Goal: Task Accomplishment & Management: Complete application form

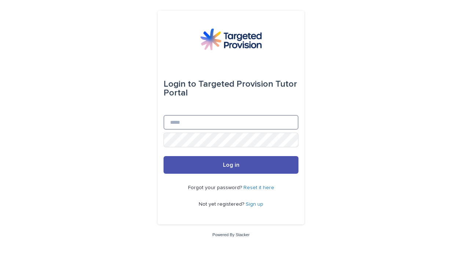
click at [202, 128] on input "Email" at bounding box center [231, 122] width 135 height 15
click at [201, 128] on input "Email" at bounding box center [231, 122] width 135 height 15
type input "*"
type input "**********"
click at [164, 156] on button "Log in" at bounding box center [231, 165] width 135 height 18
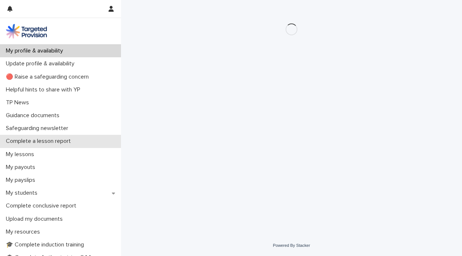
click at [39, 142] on p "Complete a lesson report" at bounding box center [40, 141] width 74 height 7
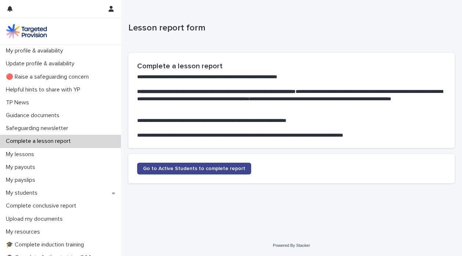
click at [183, 168] on span "Go to Active Students to complete report" at bounding box center [194, 168] width 102 height 5
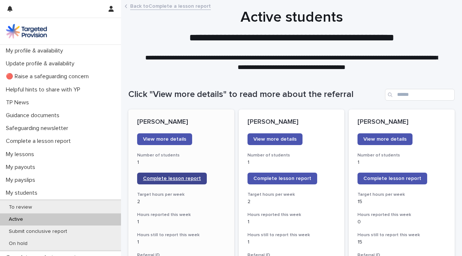
click at [177, 178] on span "Complete lesson report" at bounding box center [172, 178] width 58 height 5
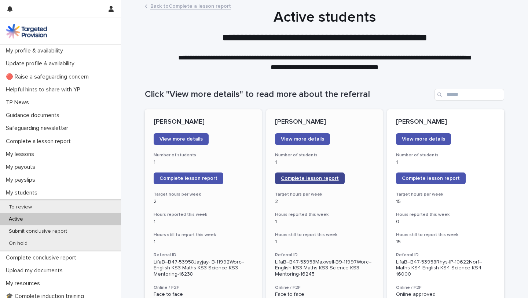
click at [301, 177] on span "Complete lesson report" at bounding box center [310, 178] width 58 height 5
